Goal: Information Seeking & Learning: Learn about a topic

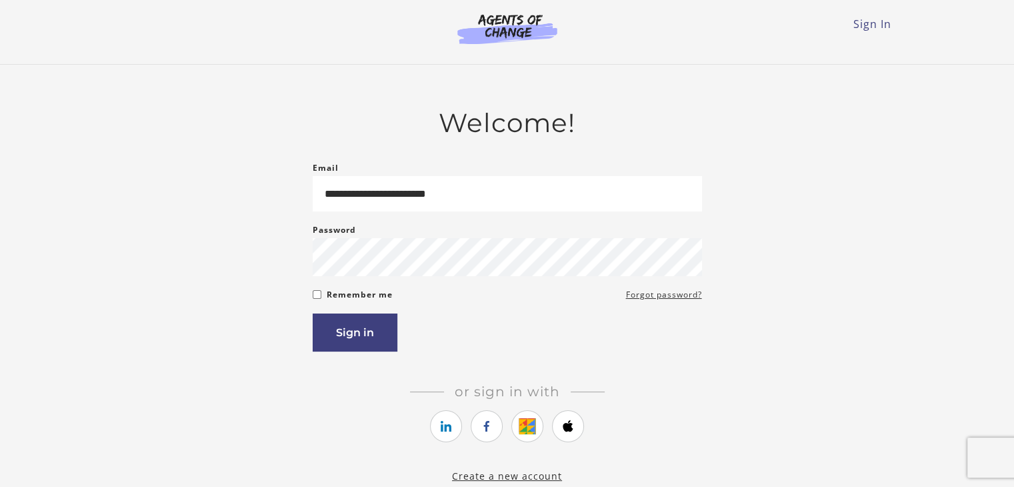
type input "**********"
click at [355, 333] on button "Sign in" at bounding box center [355, 332] width 85 height 38
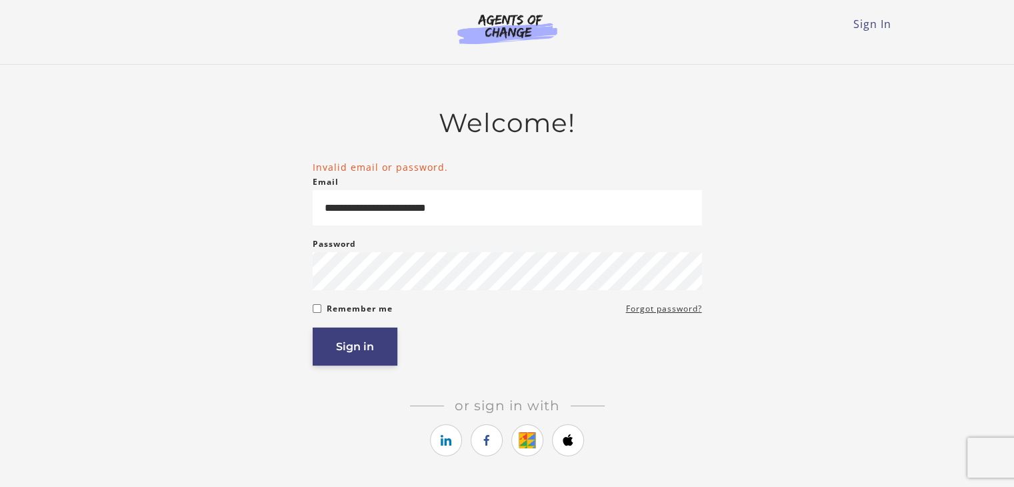
click at [353, 348] on button "Sign in" at bounding box center [355, 346] width 85 height 38
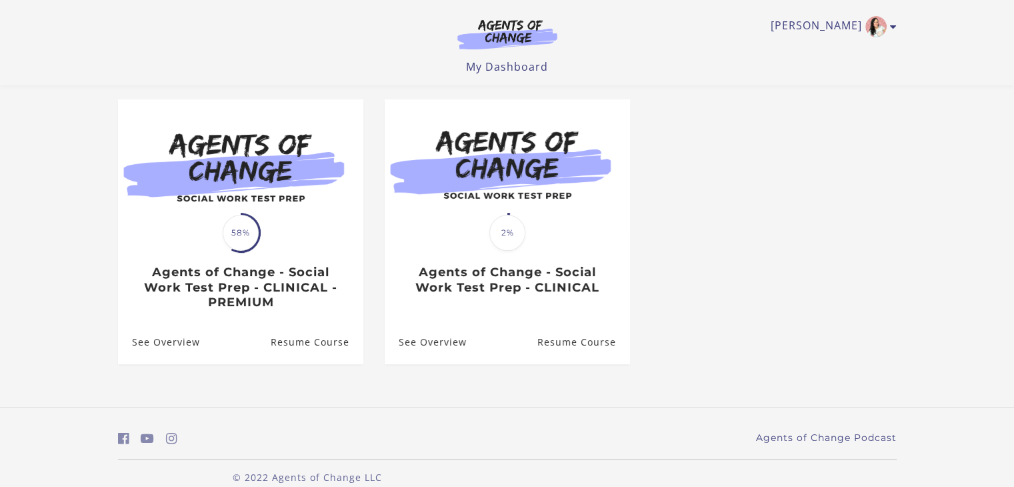
scroll to position [126, 0]
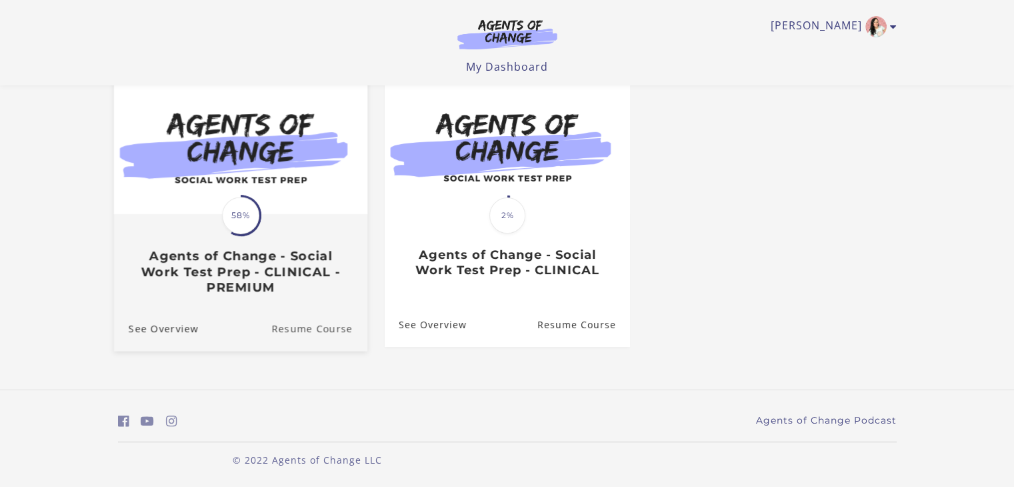
click at [320, 325] on link "Resume Course" at bounding box center [319, 328] width 96 height 45
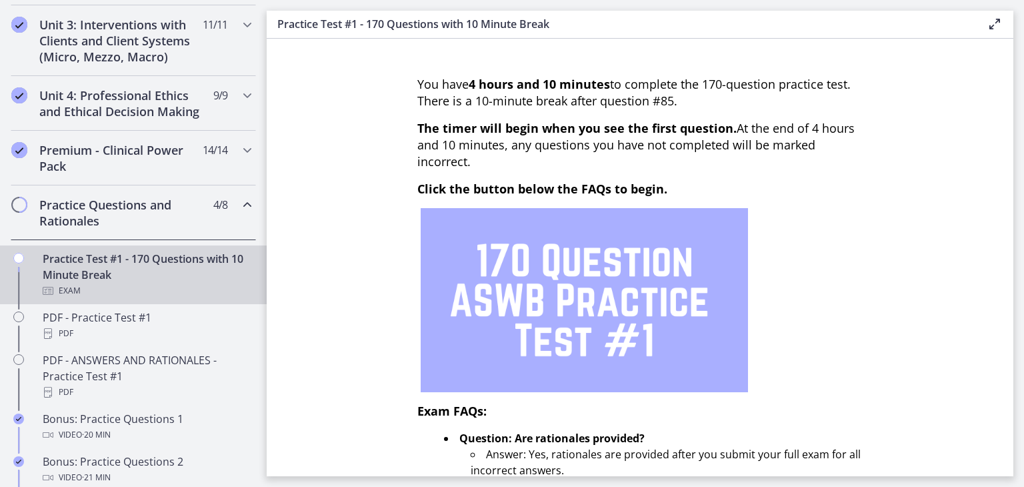
scroll to position [587, 0]
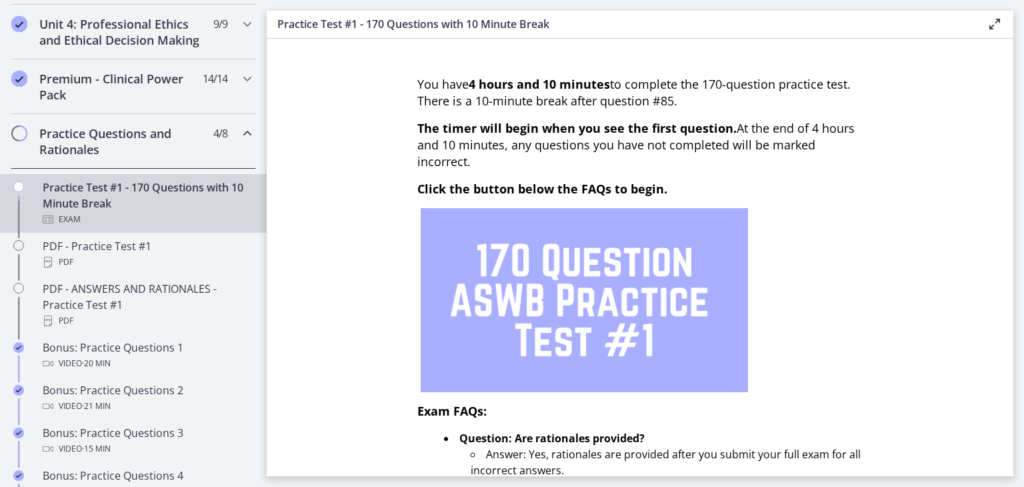
click at [126, 141] on h2 "Practice Questions and Rationales" at bounding box center [120, 141] width 163 height 32
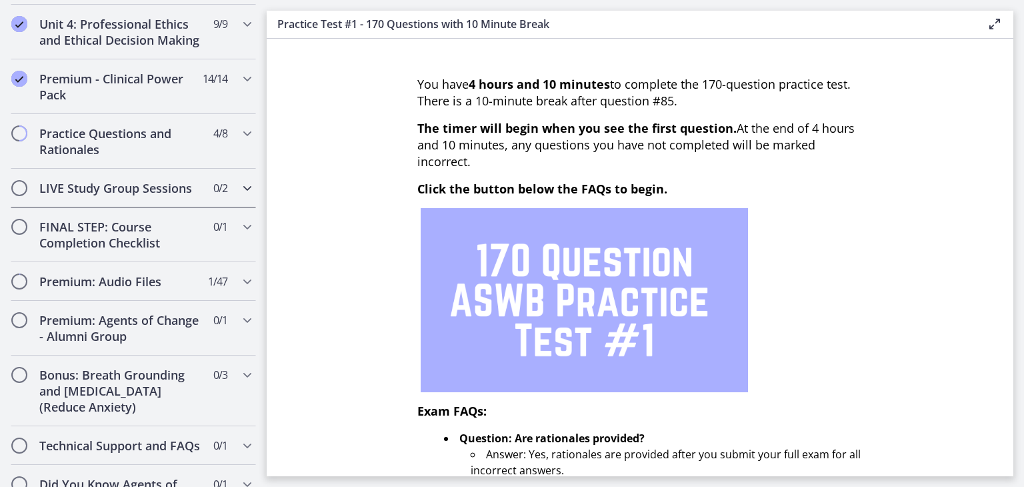
click at [19, 195] on span "Chapters" at bounding box center [19, 187] width 13 height 13
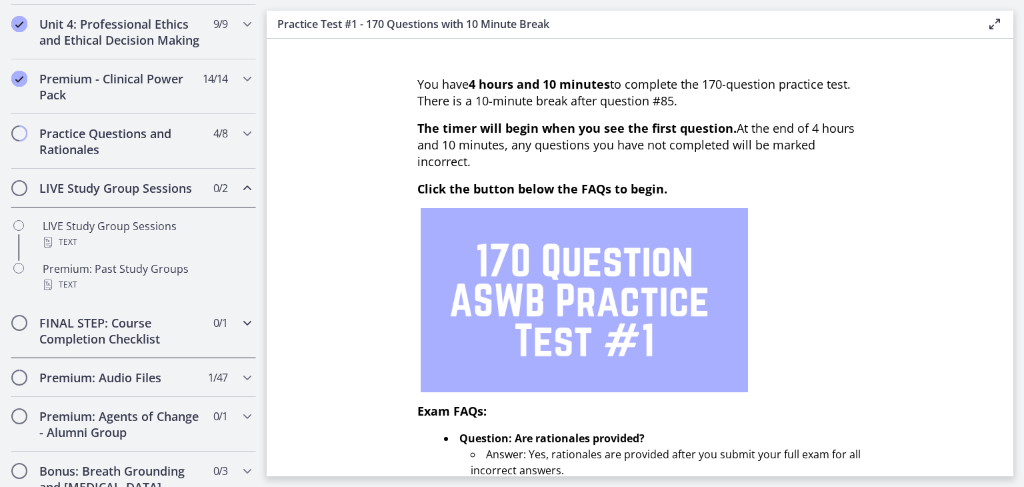
click at [79, 342] on h2 "FINAL STEP: Course Completion Checklist" at bounding box center [120, 331] width 163 height 32
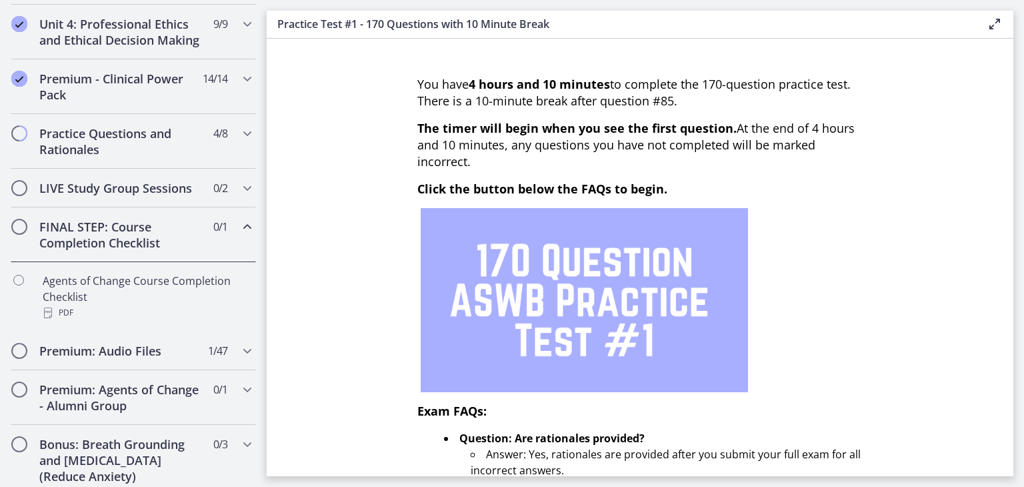
scroll to position [733, 0]
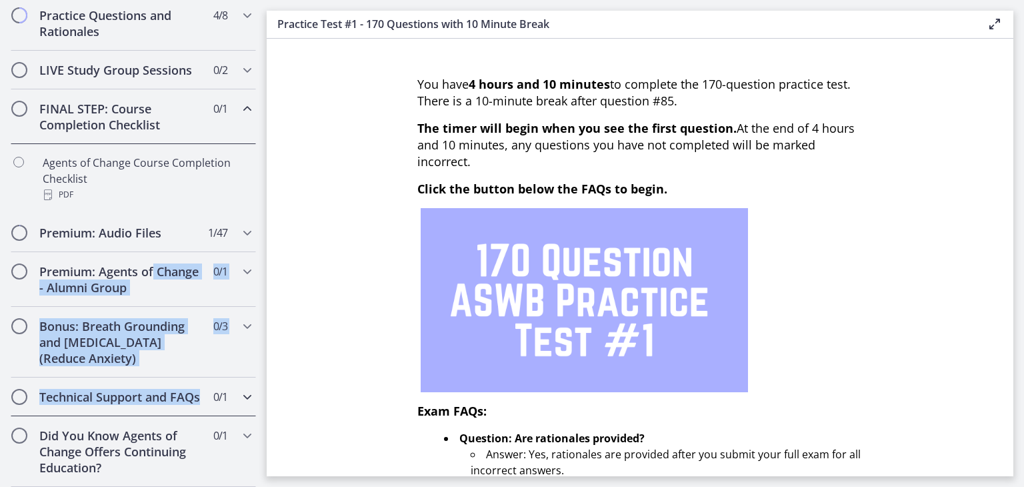
drag, startPoint x: 253, startPoint y: 405, endPoint x: 260, endPoint y: 246, distance: 158.9
click at [260, 246] on nav "Go to Dashboard Go to Dashboard Agents of Change - Social Work Test Prep - CLIN…" at bounding box center [133, 243] width 267 height 487
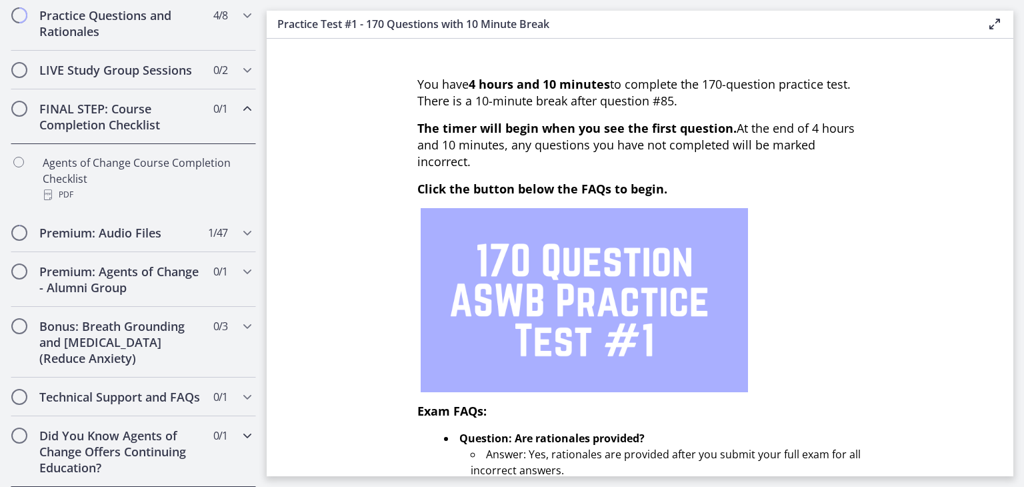
click at [151, 455] on h2 "Did You Know Agents of Change Offers Continuing Education?" at bounding box center [120, 451] width 163 height 48
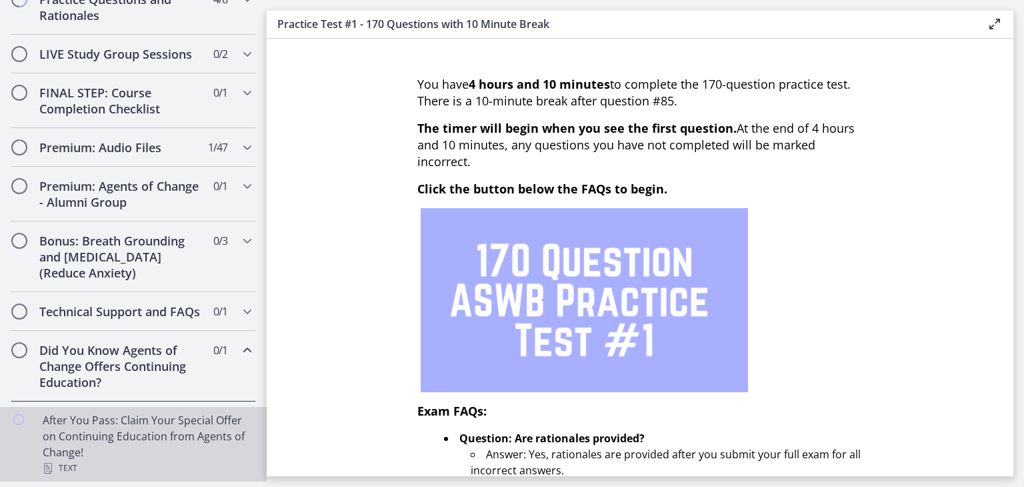
click at [147, 451] on div "After You Pass: Claim Your Special Offer on Continuing Education from Agents of…" at bounding box center [147, 444] width 208 height 64
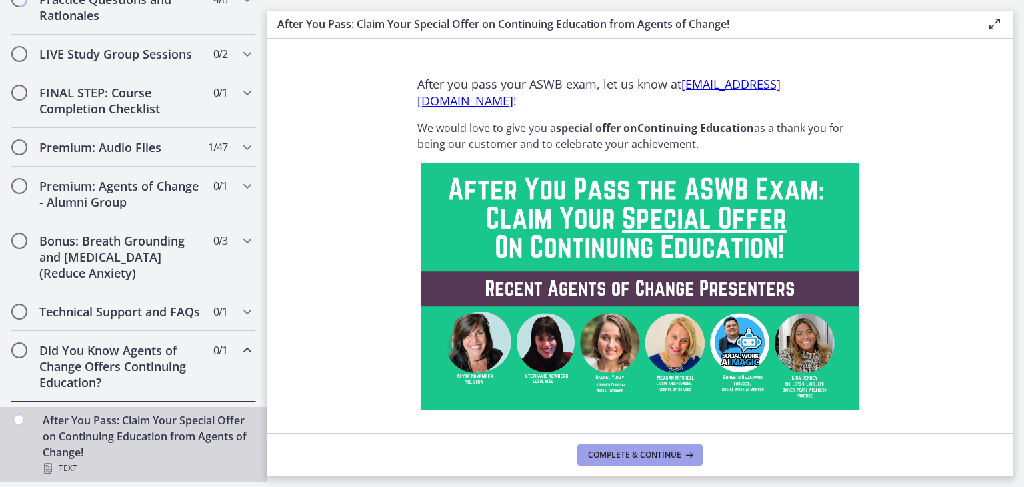
click at [619, 449] on span "Complete & continue" at bounding box center [634, 454] width 93 height 11
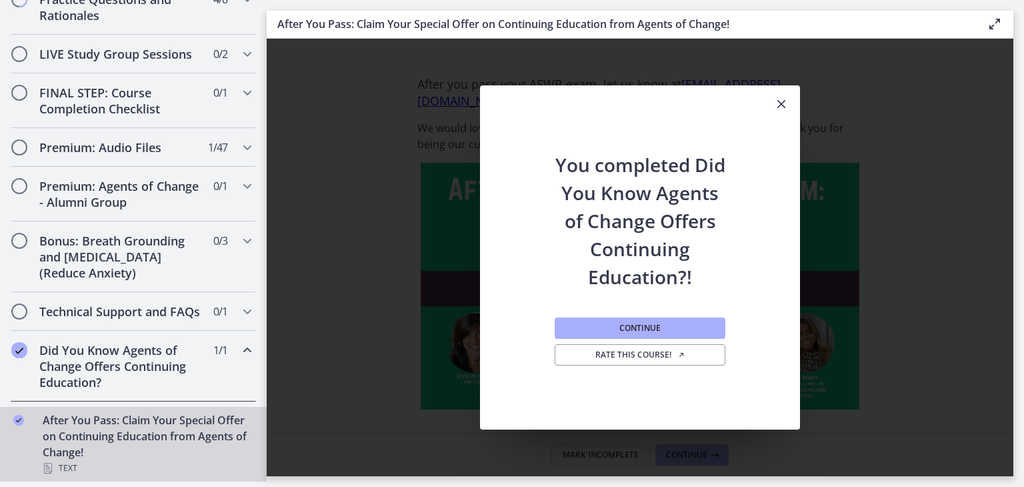
click at [783, 103] on icon "Close" at bounding box center [781, 104] width 16 height 16
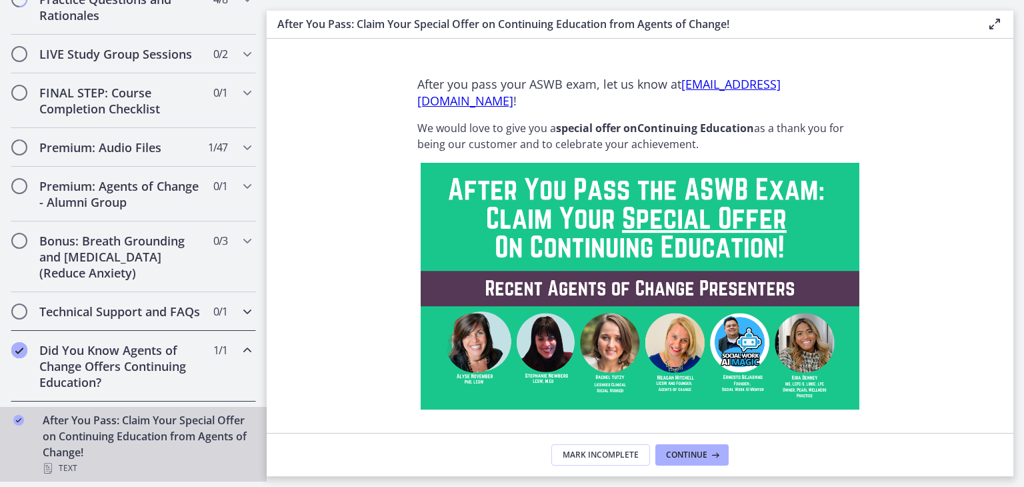
click at [163, 318] on h2 "Technical Support and FAQs" at bounding box center [120, 311] width 163 height 16
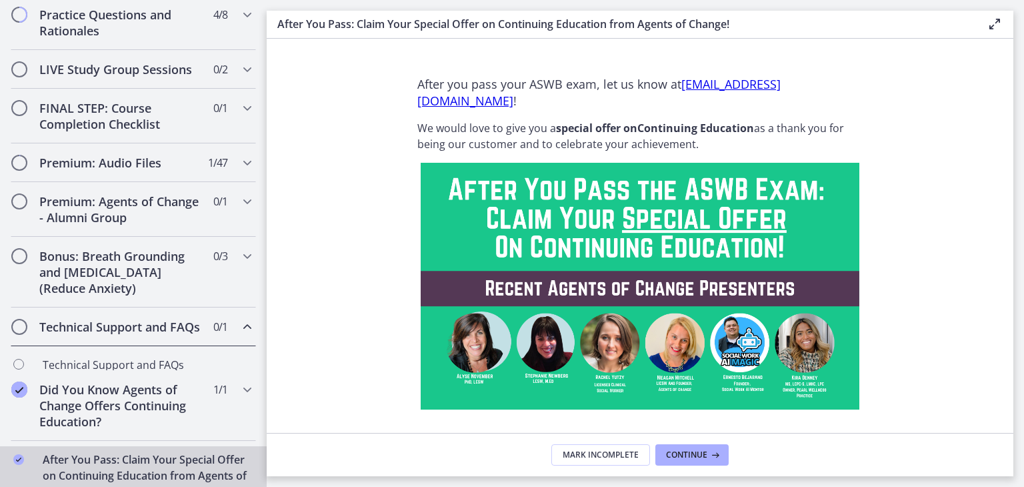
scroll to position [717, 0]
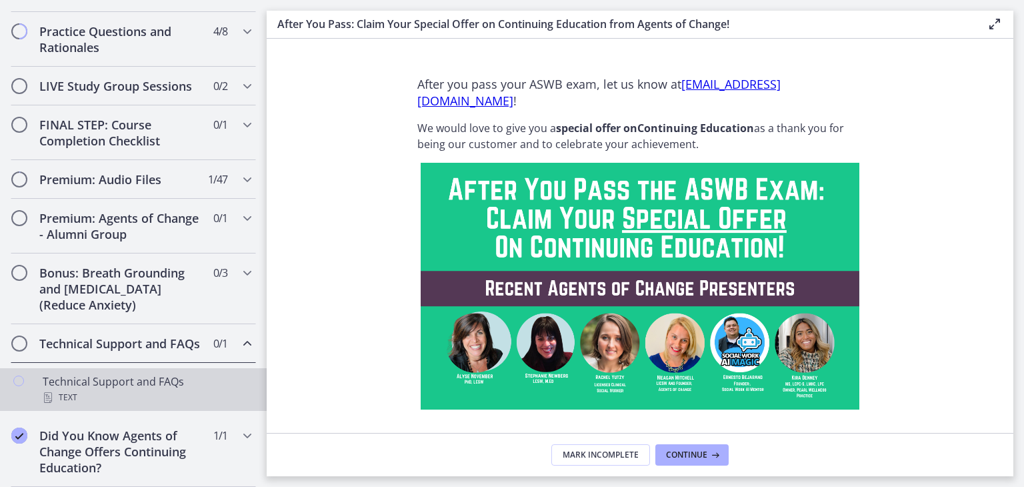
click at [88, 387] on div "Technical Support and FAQs Text" at bounding box center [147, 389] width 208 height 32
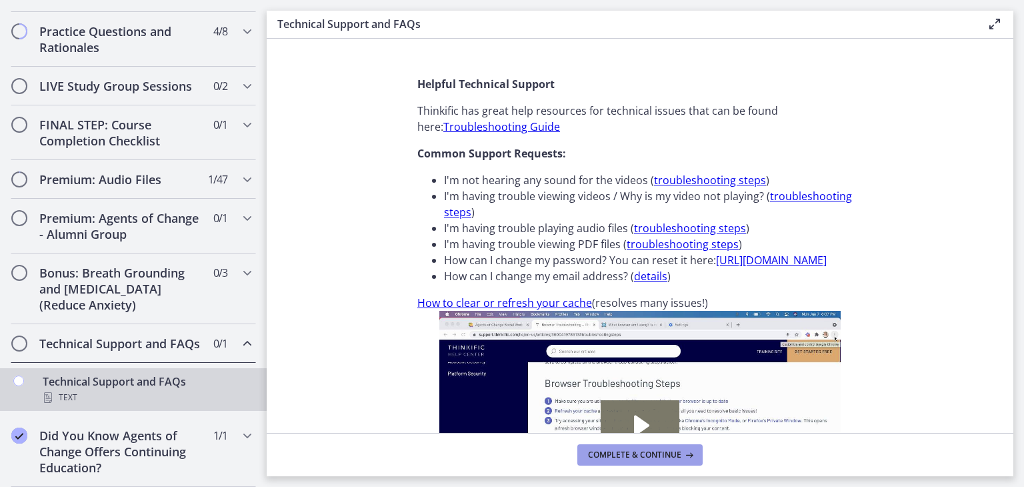
click at [606, 451] on span "Complete & continue" at bounding box center [634, 454] width 93 height 11
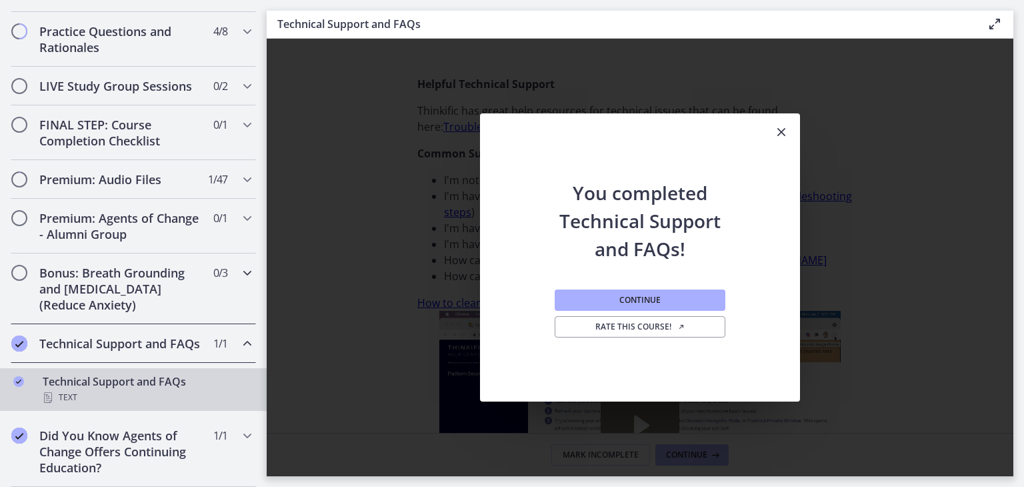
click at [23, 266] on span "Chapters" at bounding box center [19, 272] width 13 height 13
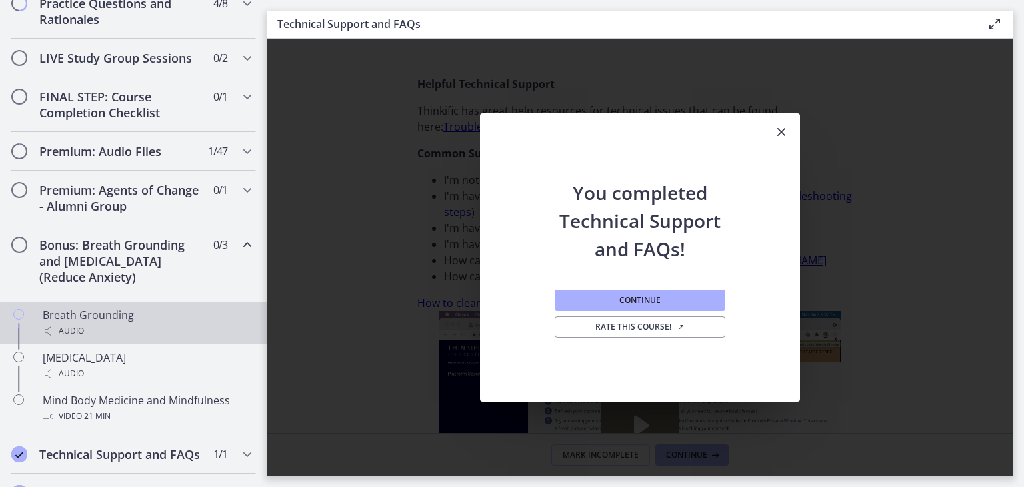
click at [21, 319] on icon "Chapters" at bounding box center [18, 314] width 11 height 11
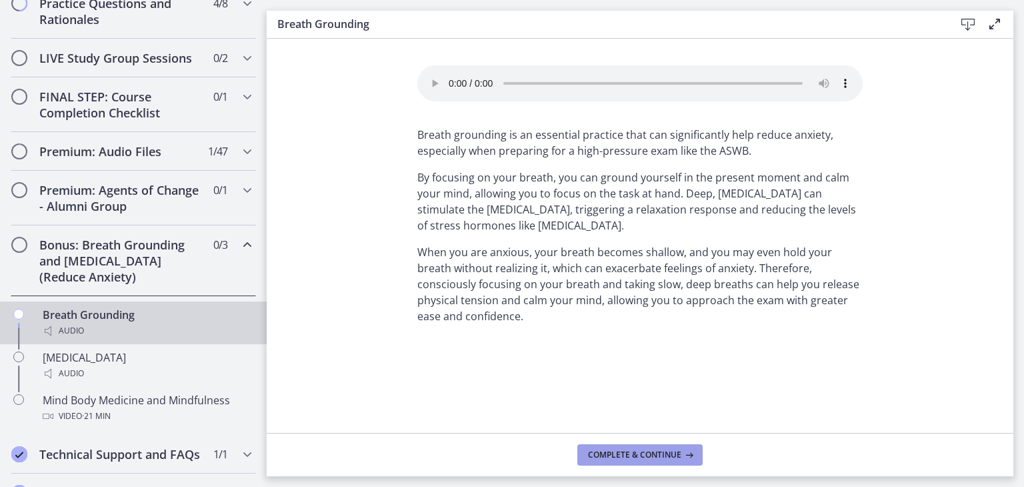
click at [597, 453] on span "Complete & continue" at bounding box center [634, 454] width 93 height 11
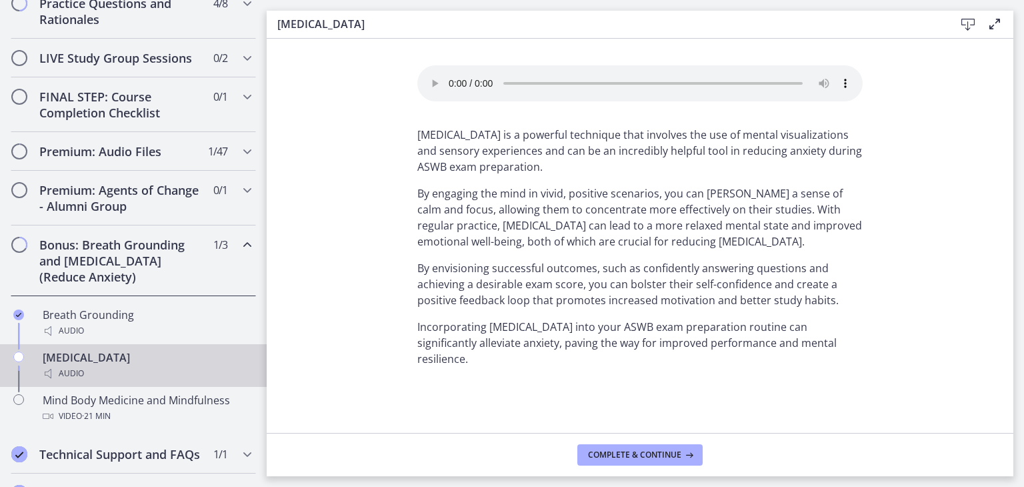
click at [120, 381] on div "Audio" at bounding box center [147, 373] width 208 height 16
click at [611, 453] on span "Complete & continue" at bounding box center [634, 454] width 93 height 11
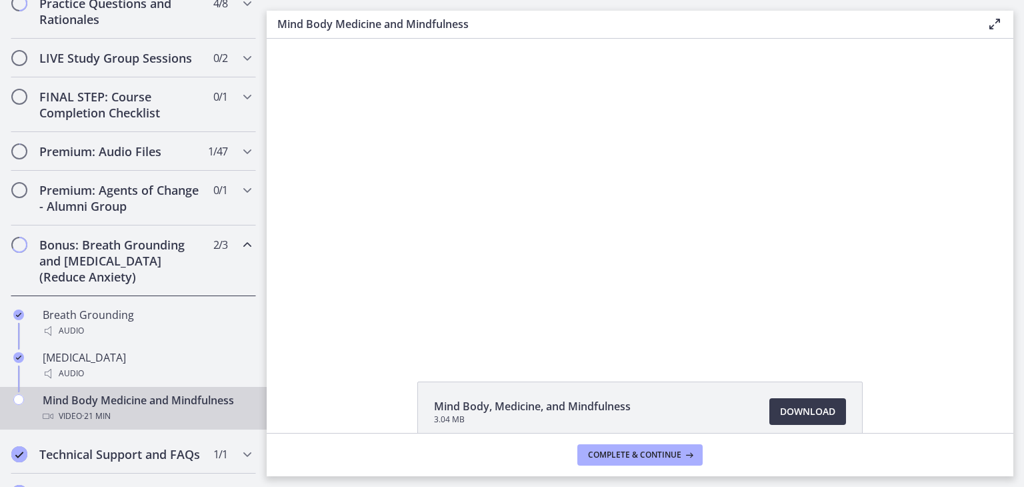
click at [121, 414] on div "Mind Body Medicine and Mindfulness Video · 21 min" at bounding box center [147, 408] width 208 height 32
click at [655, 449] on span "Complete & continue" at bounding box center [634, 454] width 93 height 11
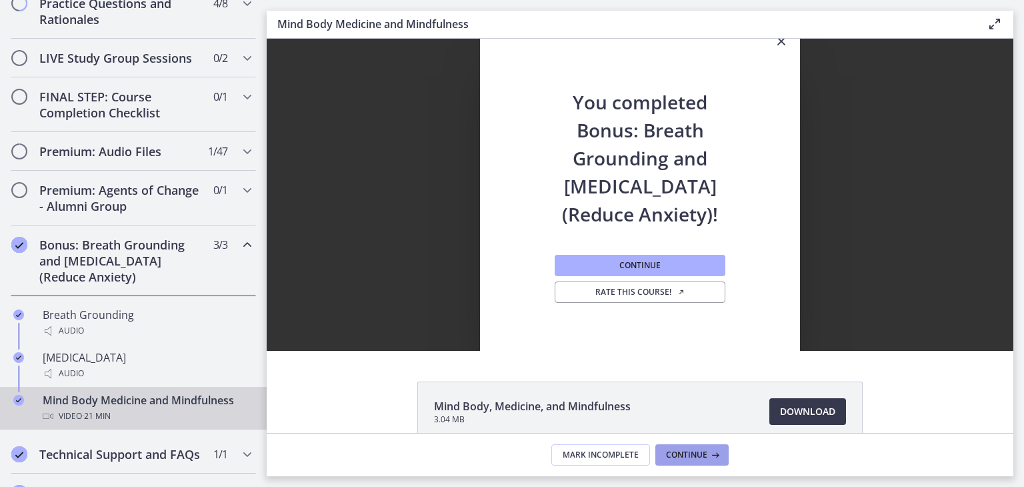
click at [709, 454] on icon at bounding box center [713, 454] width 13 height 11
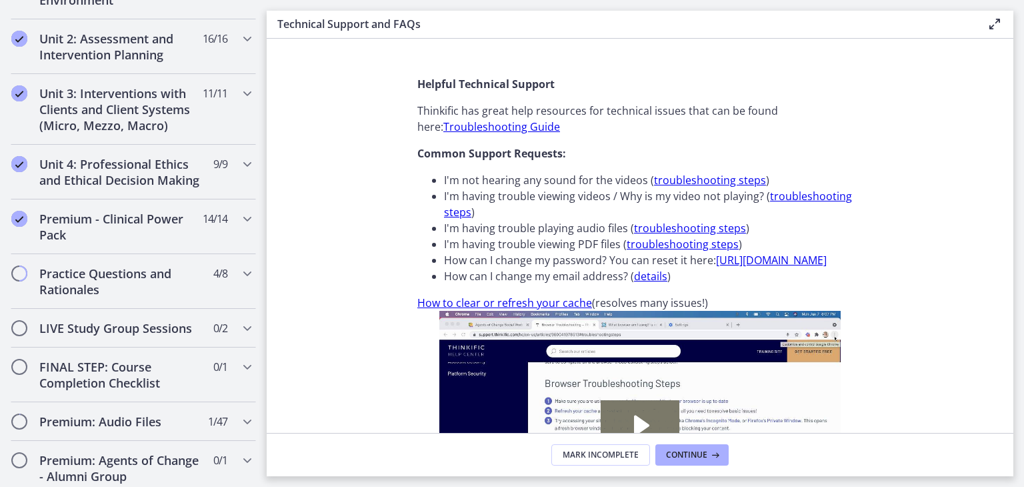
scroll to position [447, 0]
click at [144, 283] on h2 "Practice Questions and Rationales" at bounding box center [120, 281] width 163 height 32
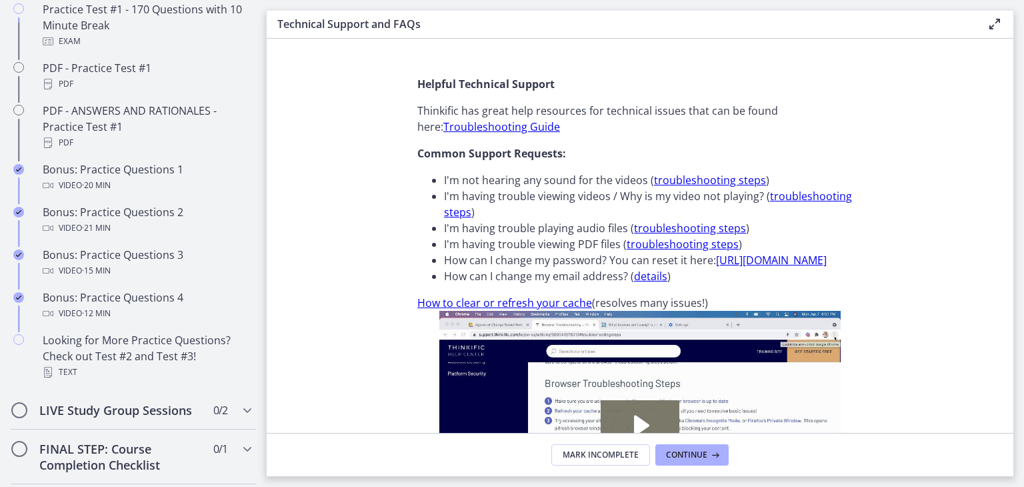
scroll to position [771, 0]
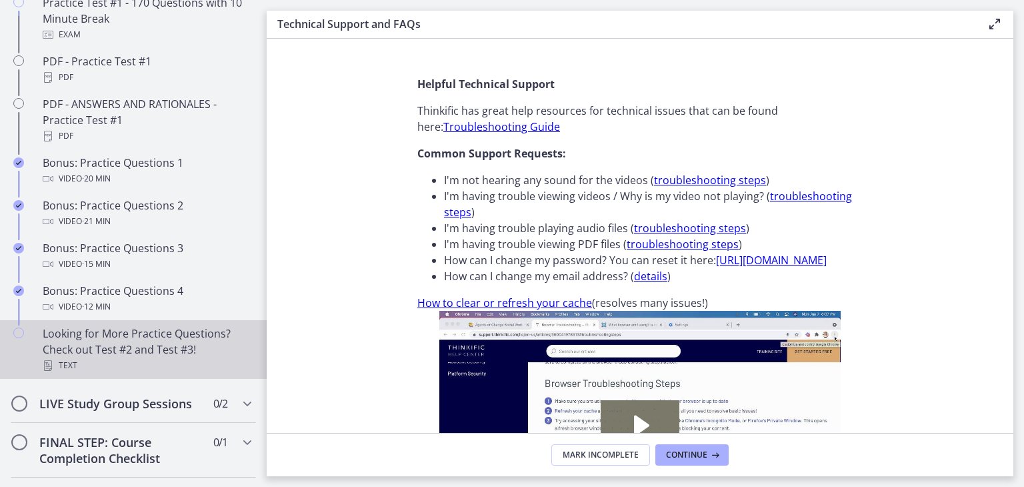
click at [183, 352] on div "Looking for More Practice Questions? Check out Test #2 and Test #3! Text" at bounding box center [147, 349] width 208 height 48
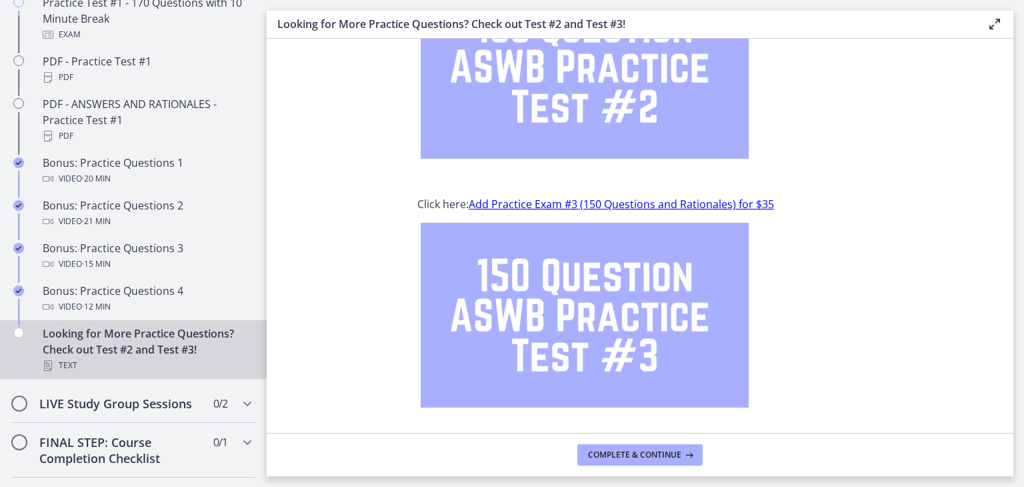
scroll to position [194, 0]
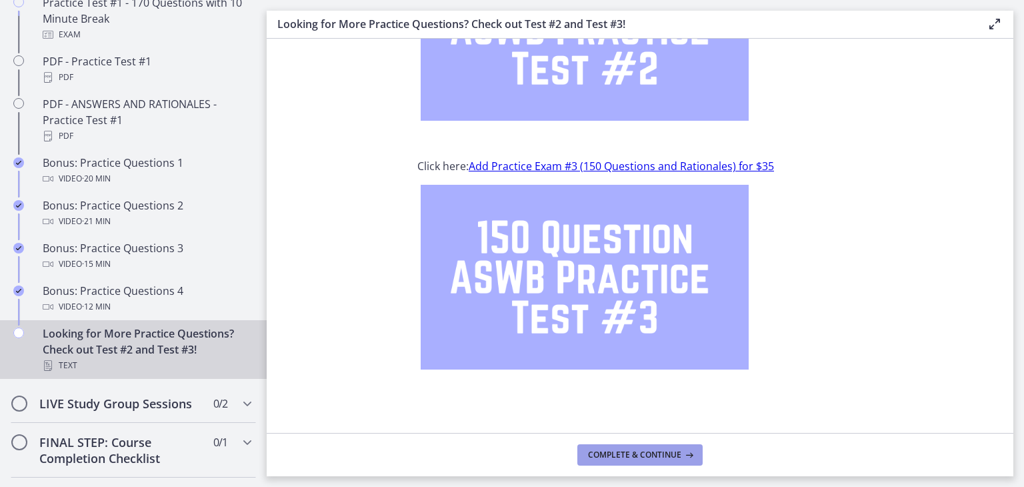
click at [664, 457] on span "Complete & continue" at bounding box center [634, 454] width 93 height 11
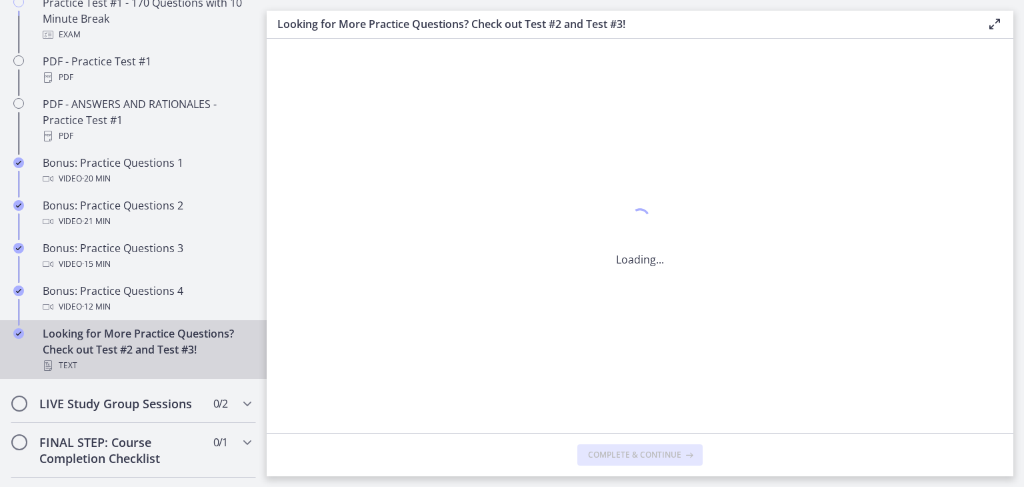
scroll to position [0, 0]
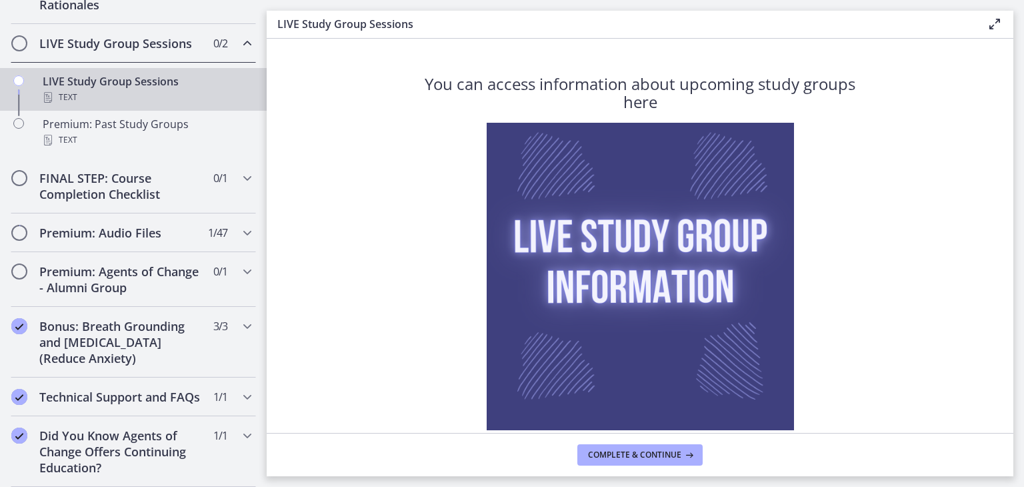
scroll to position [759, 0]
click at [148, 263] on h2 "Premium: Agents of Change - Alumni Group" at bounding box center [120, 279] width 163 height 32
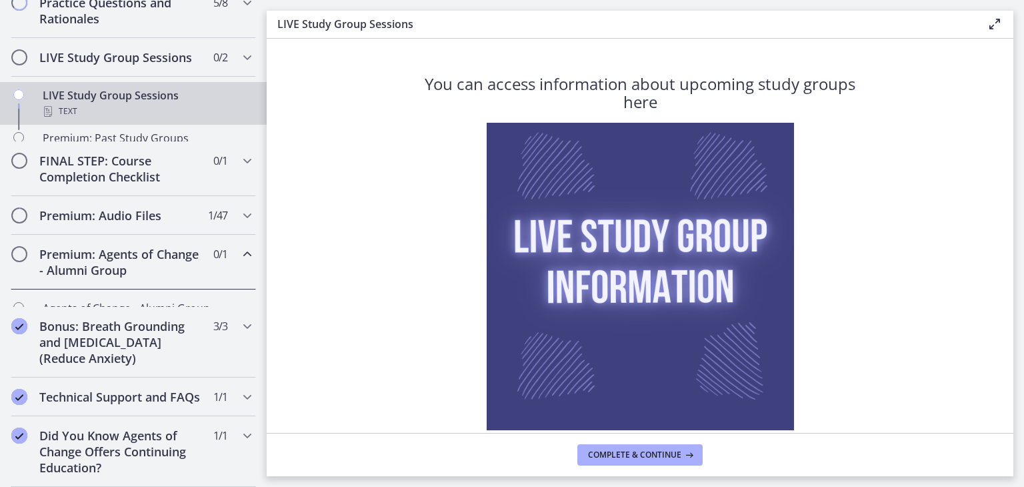
scroll to position [717, 0]
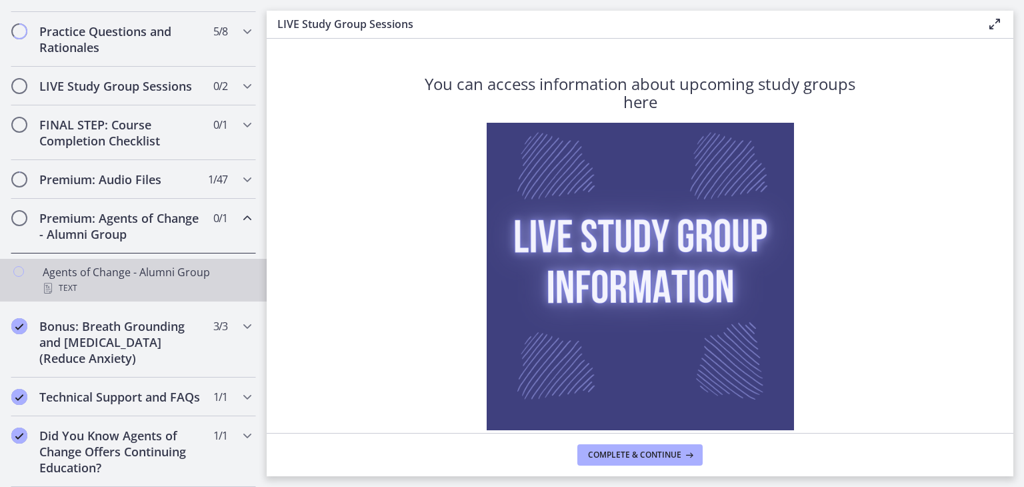
click at [139, 264] on div "Agents of Change - Alumni Group Text" at bounding box center [147, 280] width 208 height 32
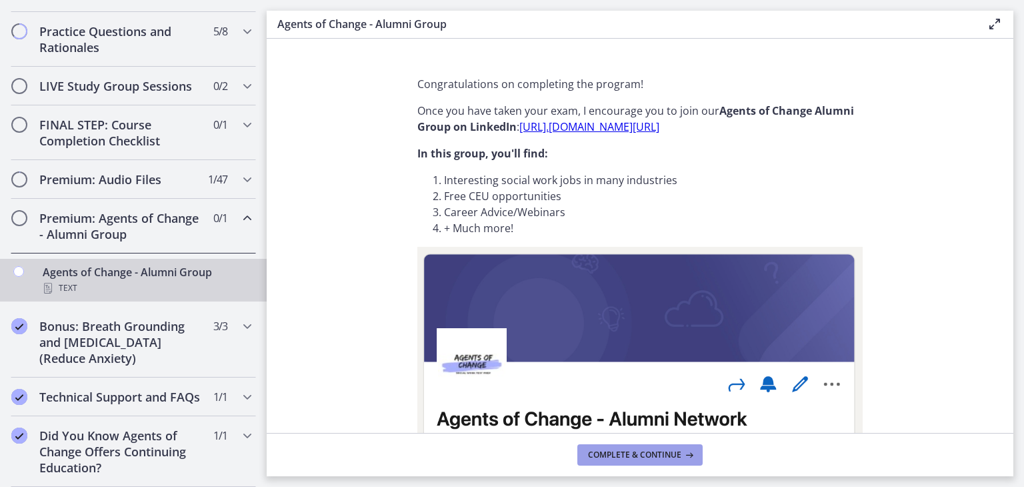
click at [609, 457] on span "Complete & continue" at bounding box center [634, 454] width 93 height 11
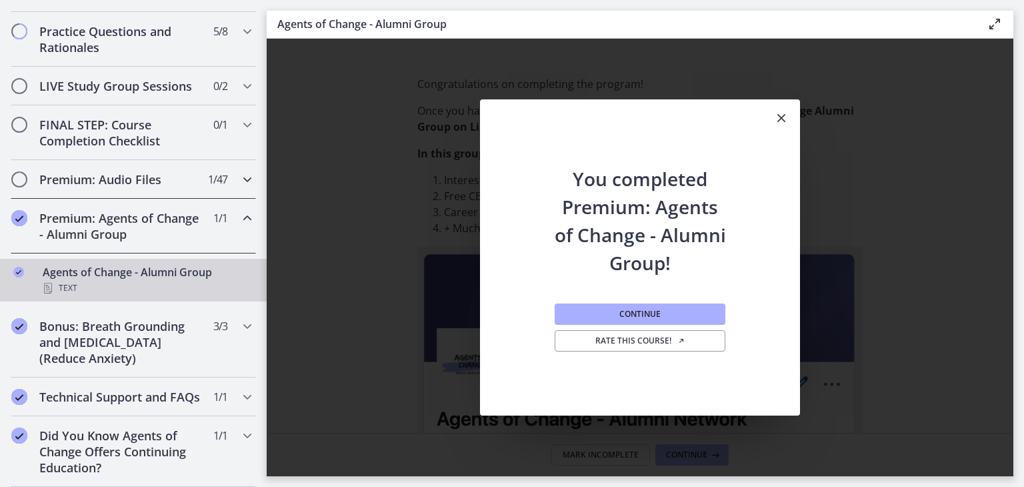
click at [111, 171] on h2 "Premium: Audio Files" at bounding box center [120, 179] width 163 height 16
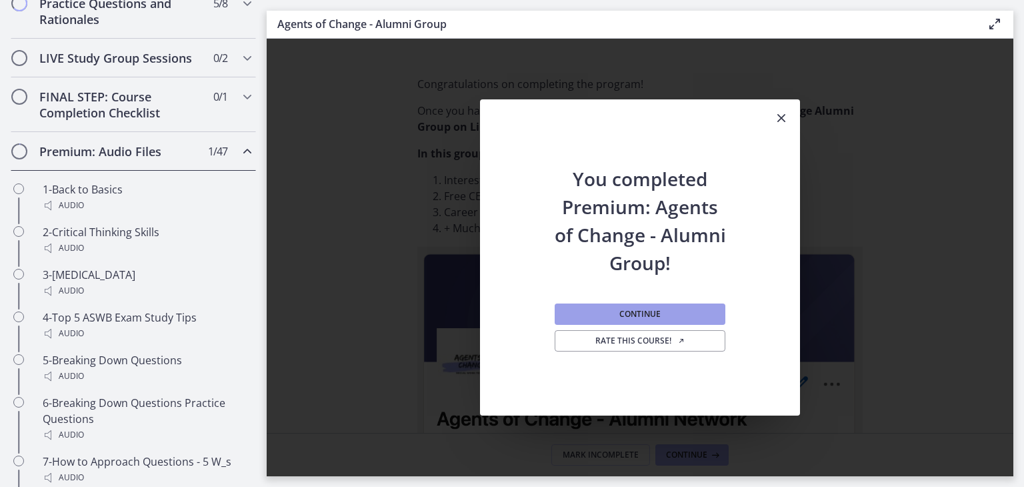
click at [650, 313] on span "Continue" at bounding box center [639, 314] width 41 height 11
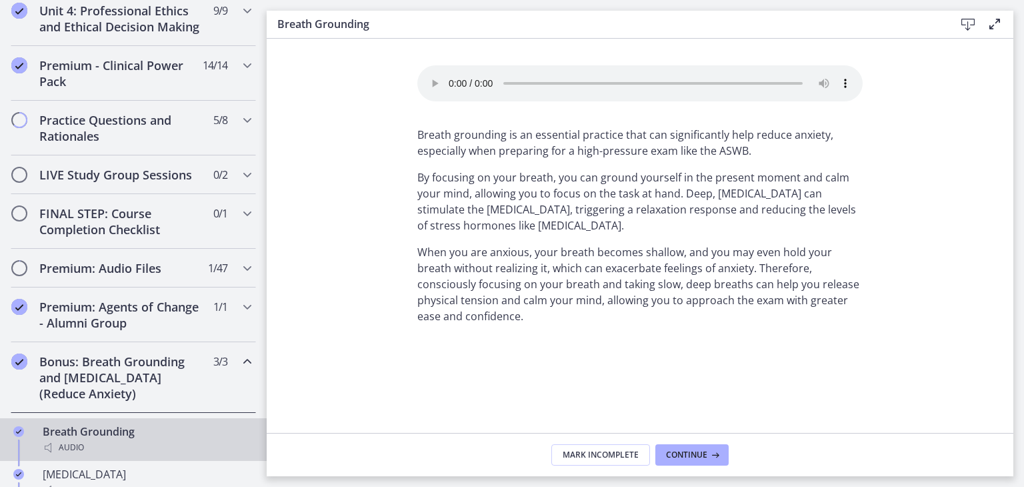
scroll to position [584, 0]
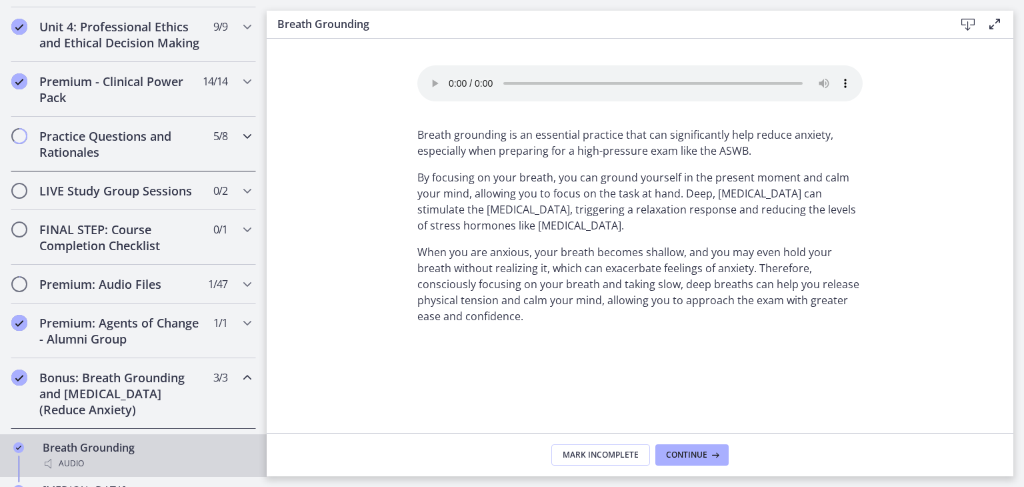
click at [193, 153] on div "Practice Questions and Rationales 5 / 8 Completed" at bounding box center [133, 144] width 245 height 55
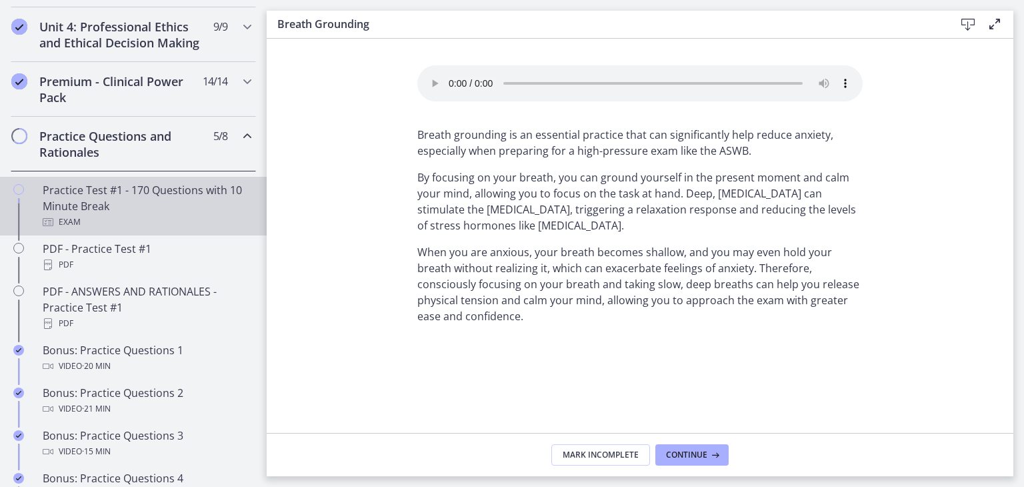
click at [143, 216] on div "Practice Test #1 - 170 Questions with 10 Minute Break Exam" at bounding box center [147, 206] width 208 height 48
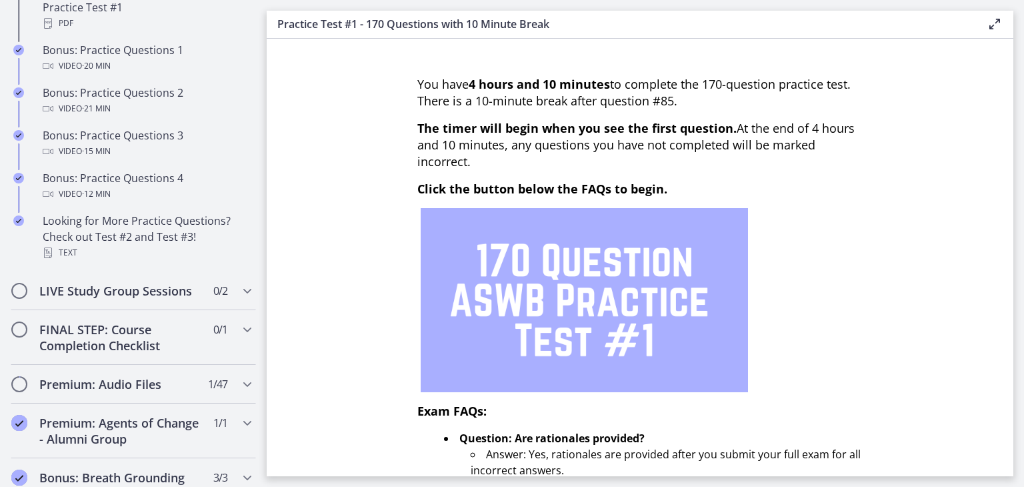
scroll to position [954, 0]
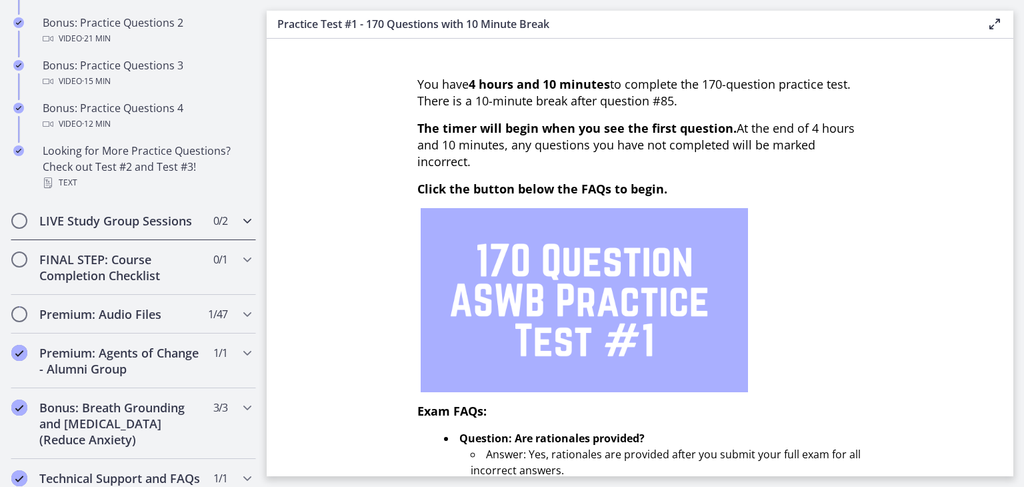
click at [213, 229] on span "0 / 2 Completed" at bounding box center [220, 221] width 14 height 16
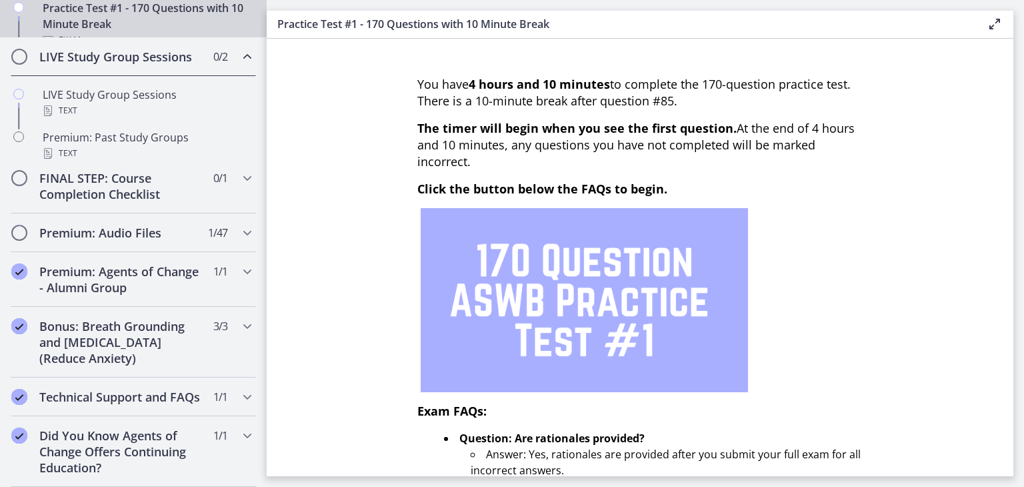
scroll to position [759, 0]
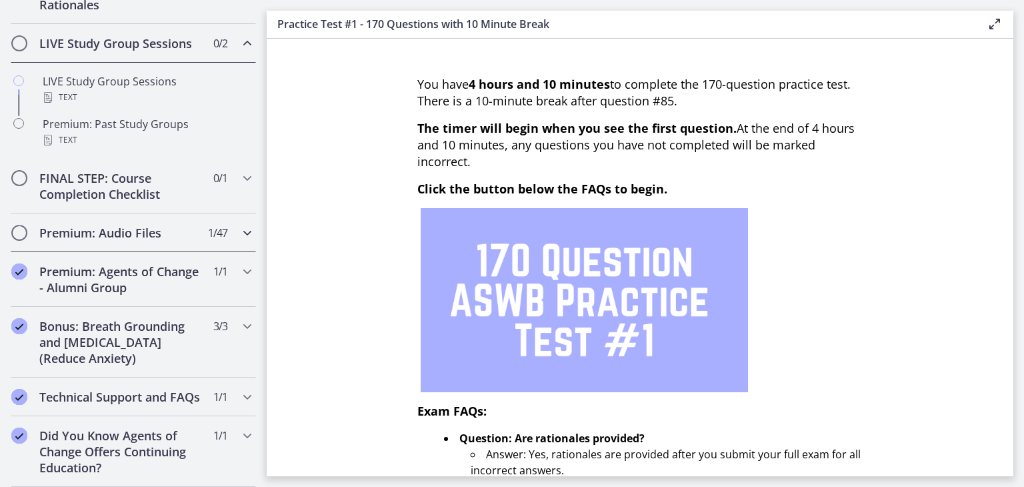
click at [100, 225] on h2 "Premium: Audio Files" at bounding box center [120, 233] width 163 height 16
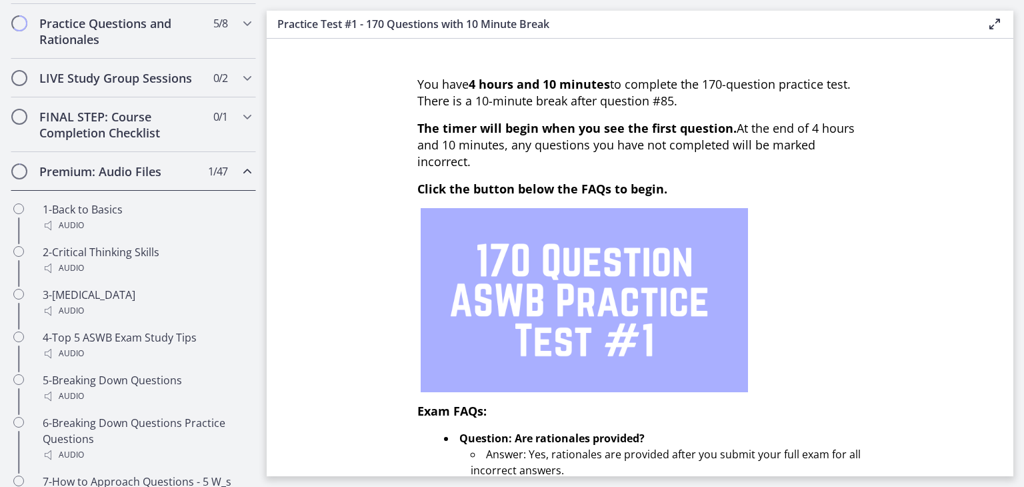
scroll to position [633, 0]
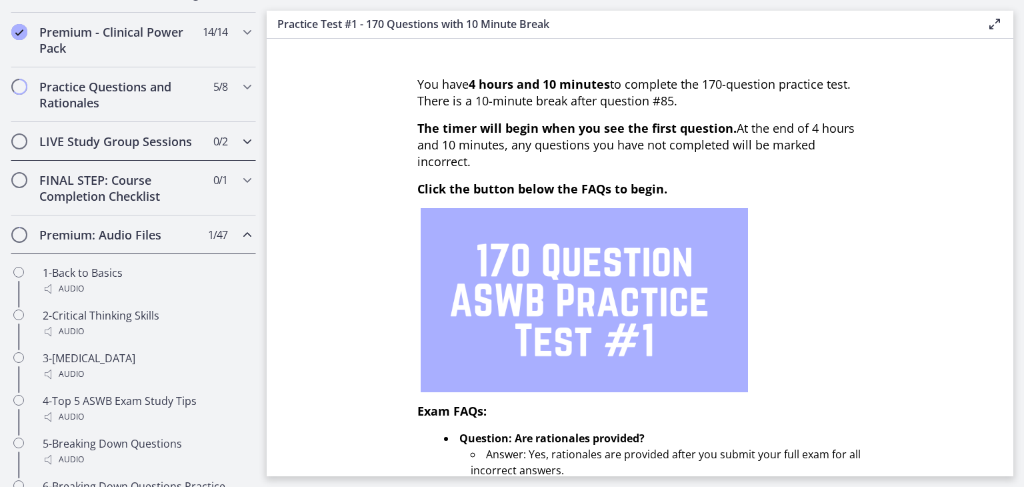
click at [216, 149] on span "0 / 2 Completed" at bounding box center [220, 141] width 14 height 16
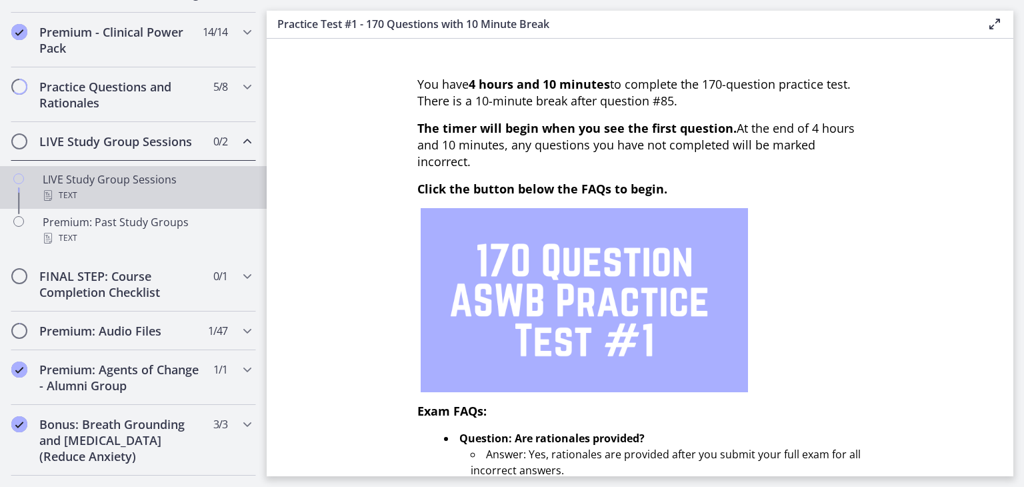
click at [167, 194] on div "LIVE Study Group Sessions Text" at bounding box center [147, 187] width 208 height 32
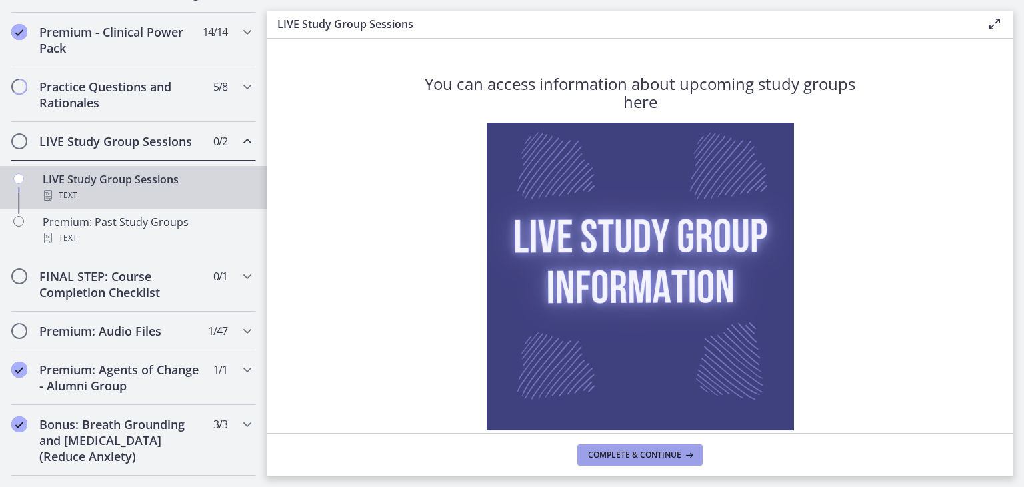
click at [603, 451] on span "Complete & continue" at bounding box center [634, 454] width 93 height 11
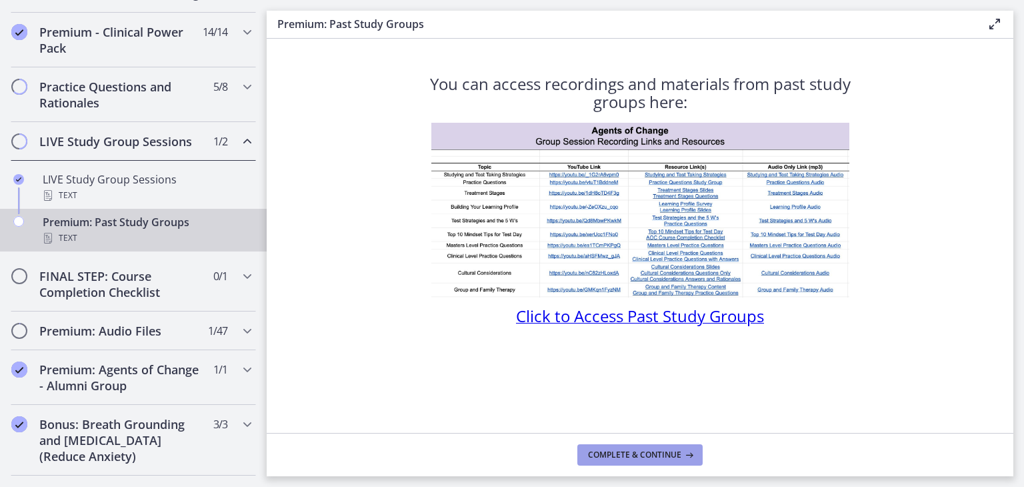
click at [601, 448] on button "Complete & continue" at bounding box center [639, 454] width 125 height 21
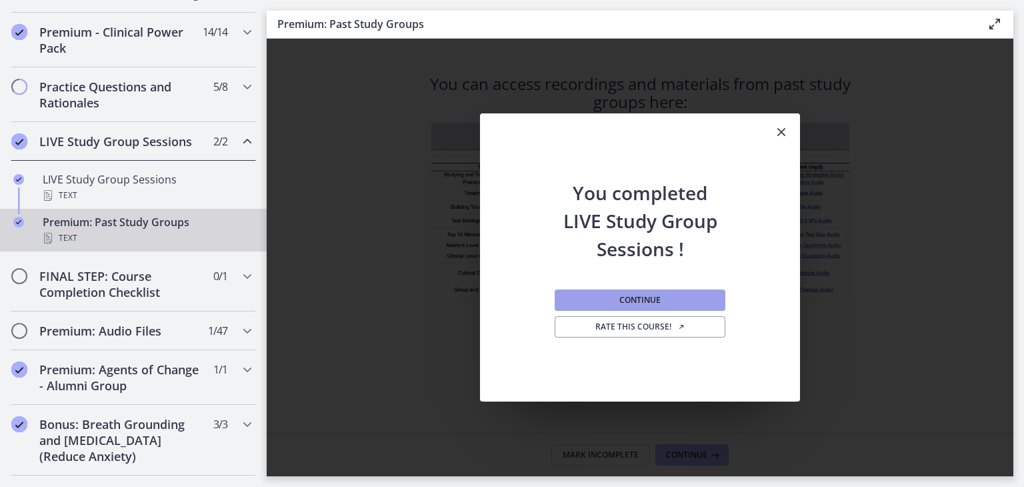
click at [634, 303] on span "Continue" at bounding box center [639, 300] width 41 height 11
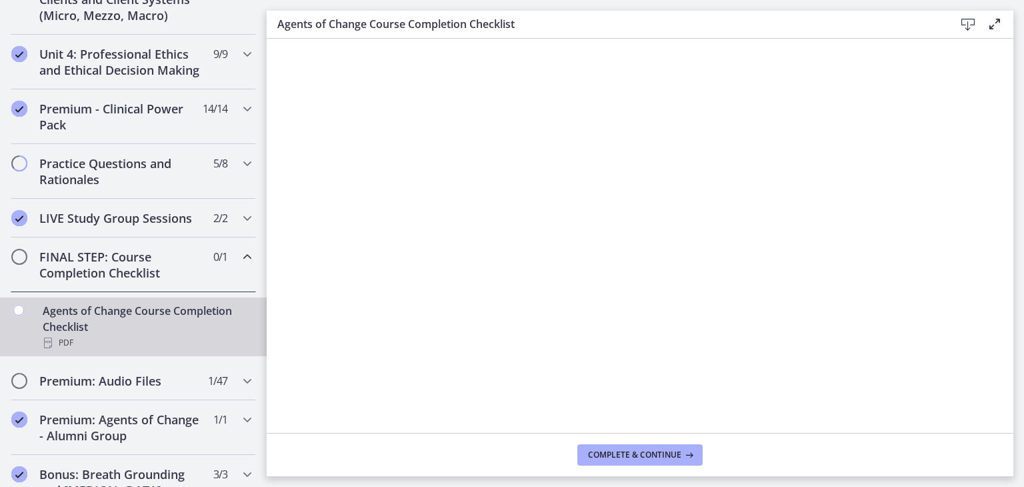
scroll to position [543, 0]
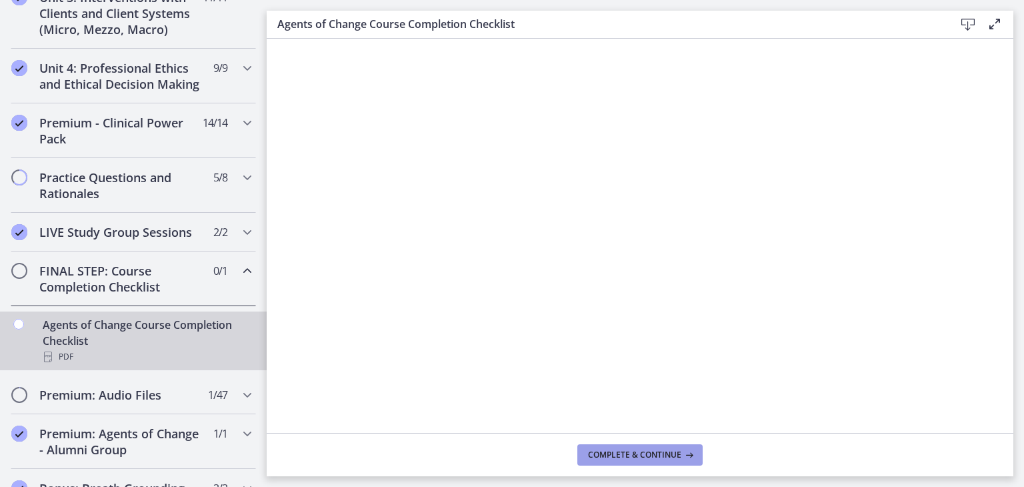
click at [667, 455] on span "Complete & continue" at bounding box center [634, 454] width 93 height 11
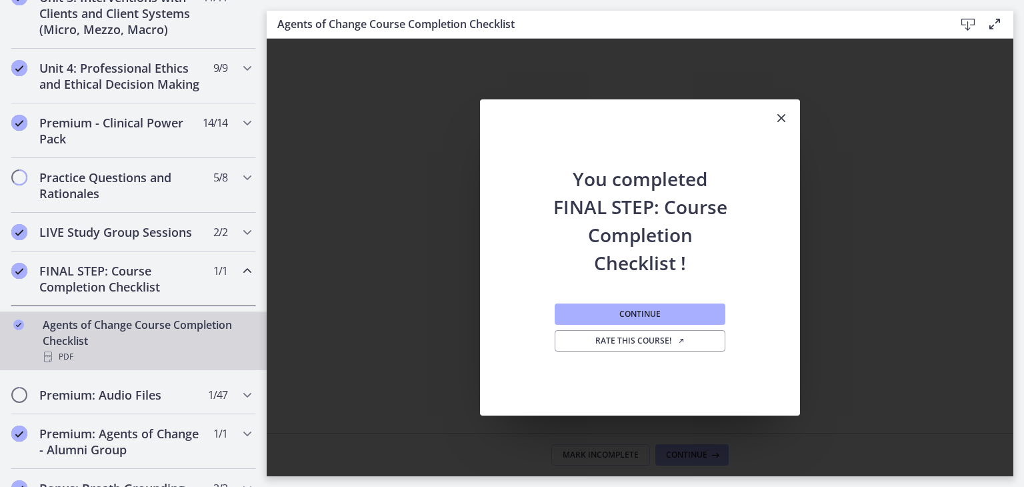
click at [781, 119] on icon "Close" at bounding box center [781, 118] width 16 height 16
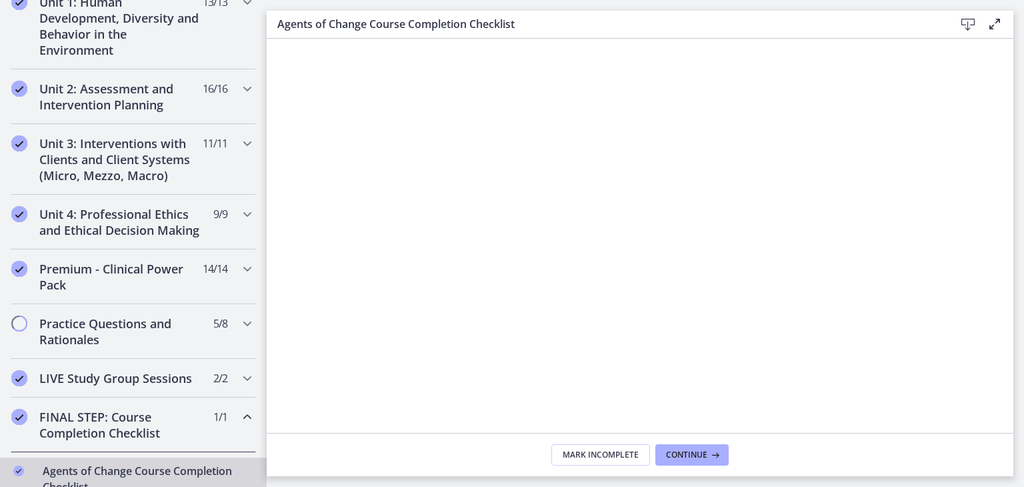
scroll to position [401, 0]
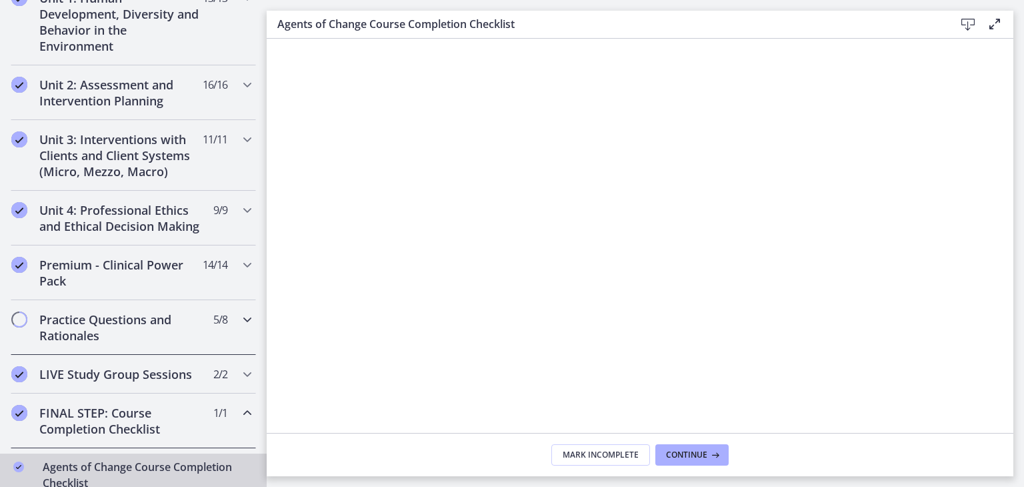
click at [141, 331] on h2 "Practice Questions and Rationales" at bounding box center [120, 327] width 163 height 32
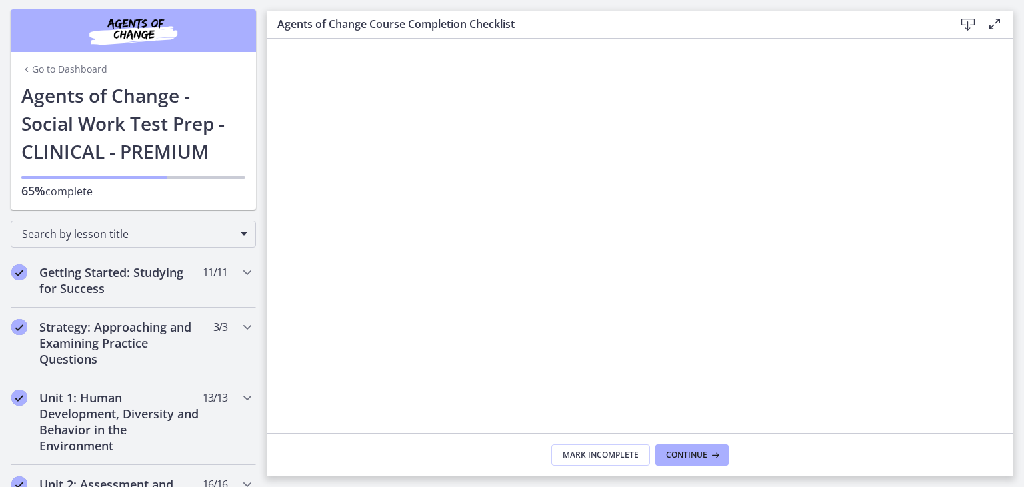
scroll to position [5, 0]
